Goal: Check status: Check status

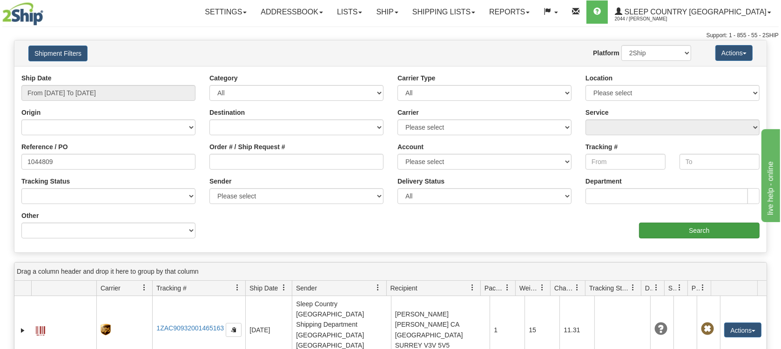
type input "1044809"
click at [708, 231] on input "Search" at bounding box center [699, 231] width 121 height 16
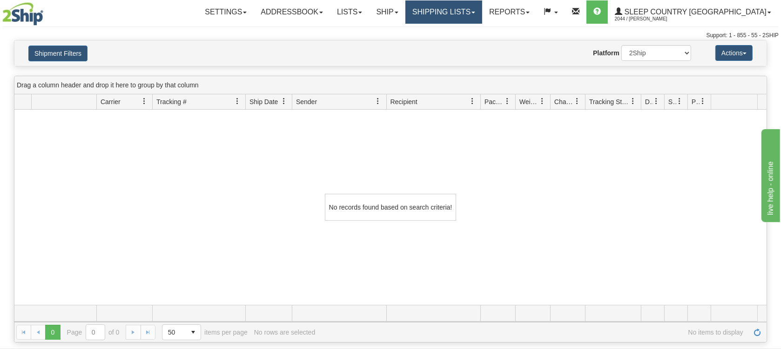
click at [482, 10] on link "Shipping lists" at bounding box center [443, 11] width 77 height 23
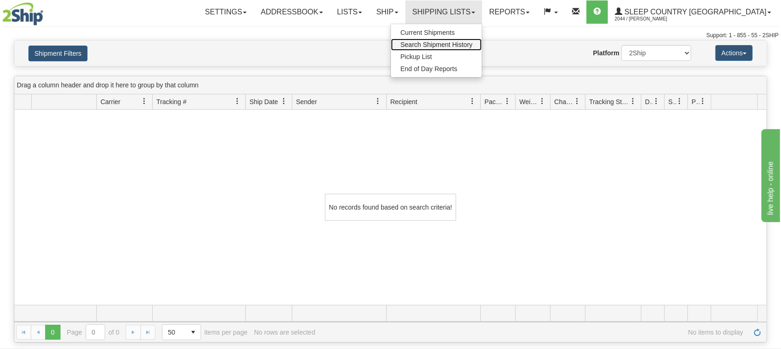
click at [472, 47] on span "Search Shipment History" at bounding box center [436, 44] width 72 height 7
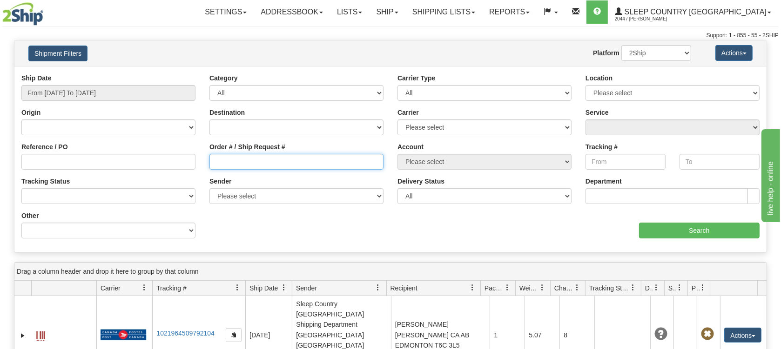
click at [216, 161] on input "Order # / Ship Request #" at bounding box center [296, 162] width 174 height 16
paste input "9000H986196"
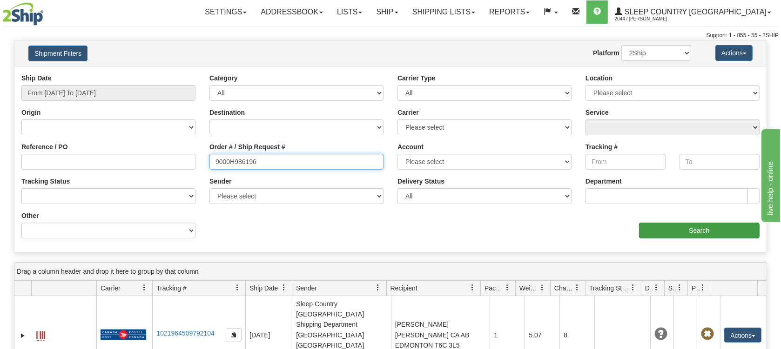
type input "9000H986196"
click at [685, 228] on input "Search" at bounding box center [699, 231] width 121 height 16
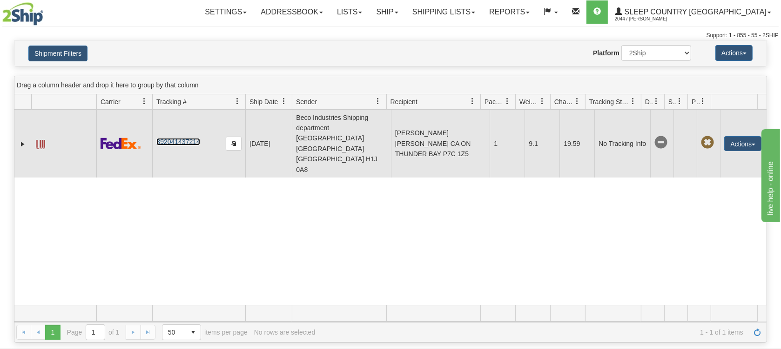
click at [181, 138] on link "392041437214" at bounding box center [177, 141] width 43 height 7
